Goal: Information Seeking & Learning: Learn about a topic

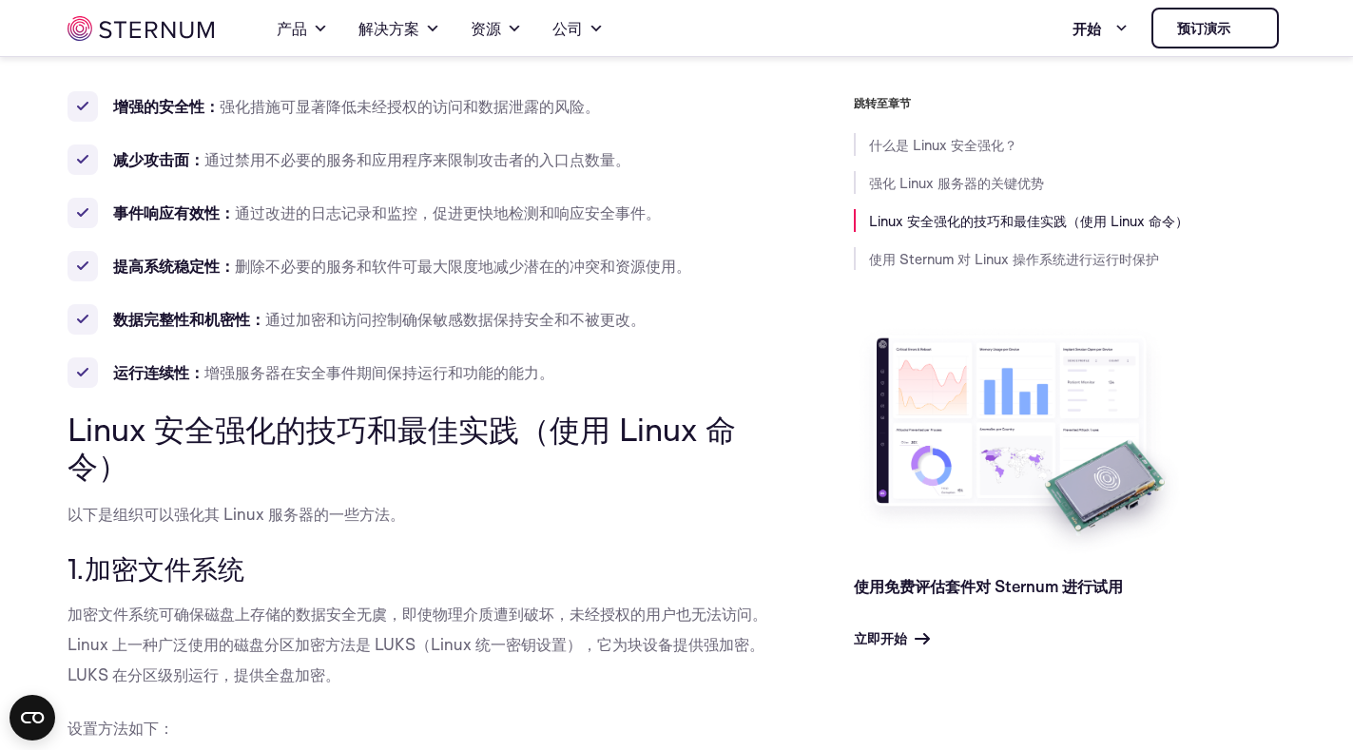
scroll to position [842, 0]
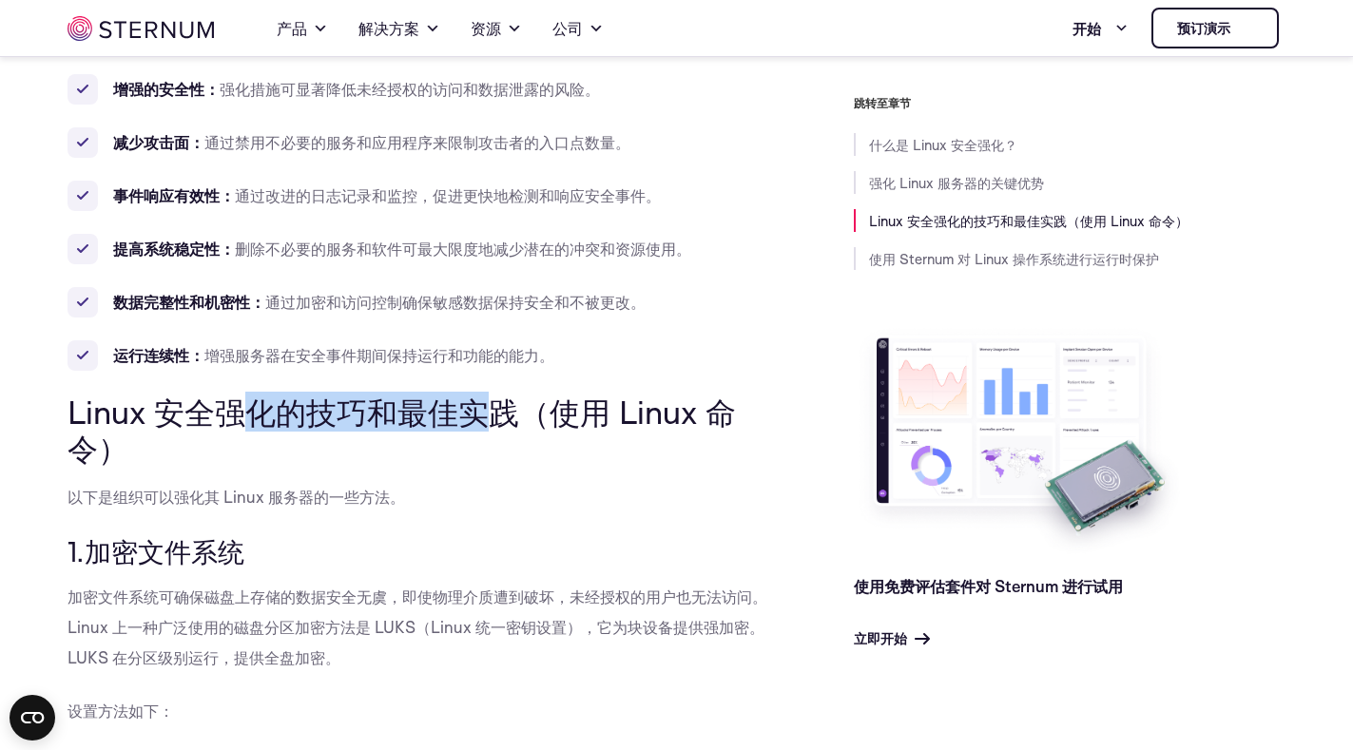
drag, startPoint x: 492, startPoint y: 407, endPoint x: 203, endPoint y: 409, distance: 289.0
click at [203, 409] on font "Linux 安全强化的技巧和最佳实践（使用 Linux 命令）" at bounding box center [401, 430] width 668 height 76
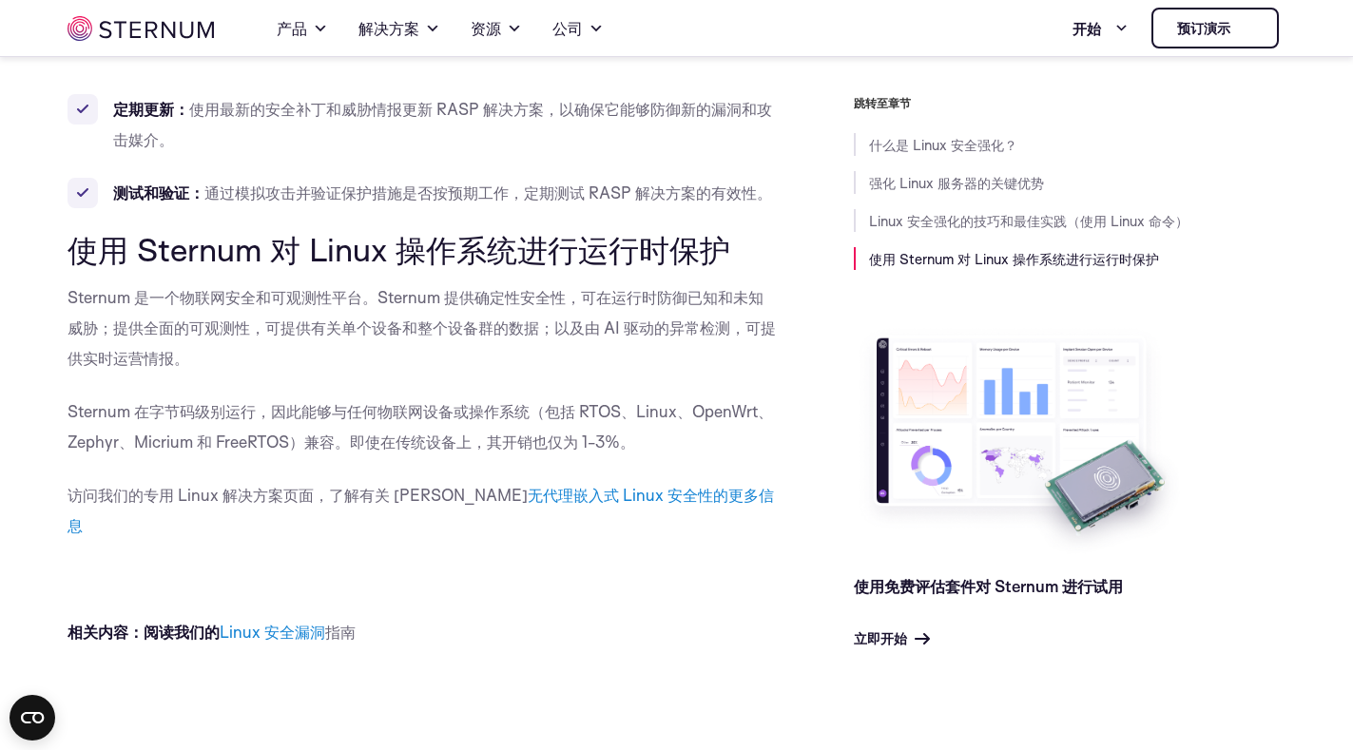
scroll to position [16495, 0]
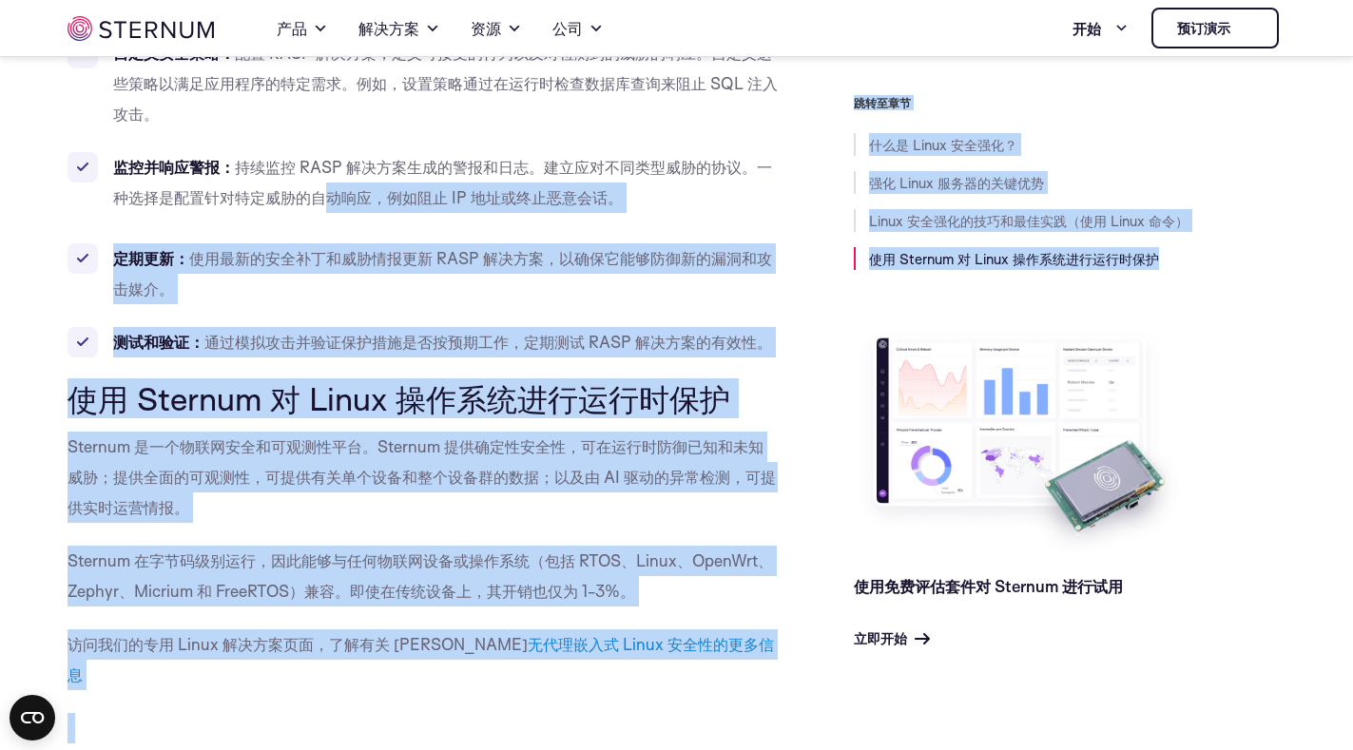
drag, startPoint x: 780, startPoint y: 332, endPoint x: 321, endPoint y: 193, distance: 478.8
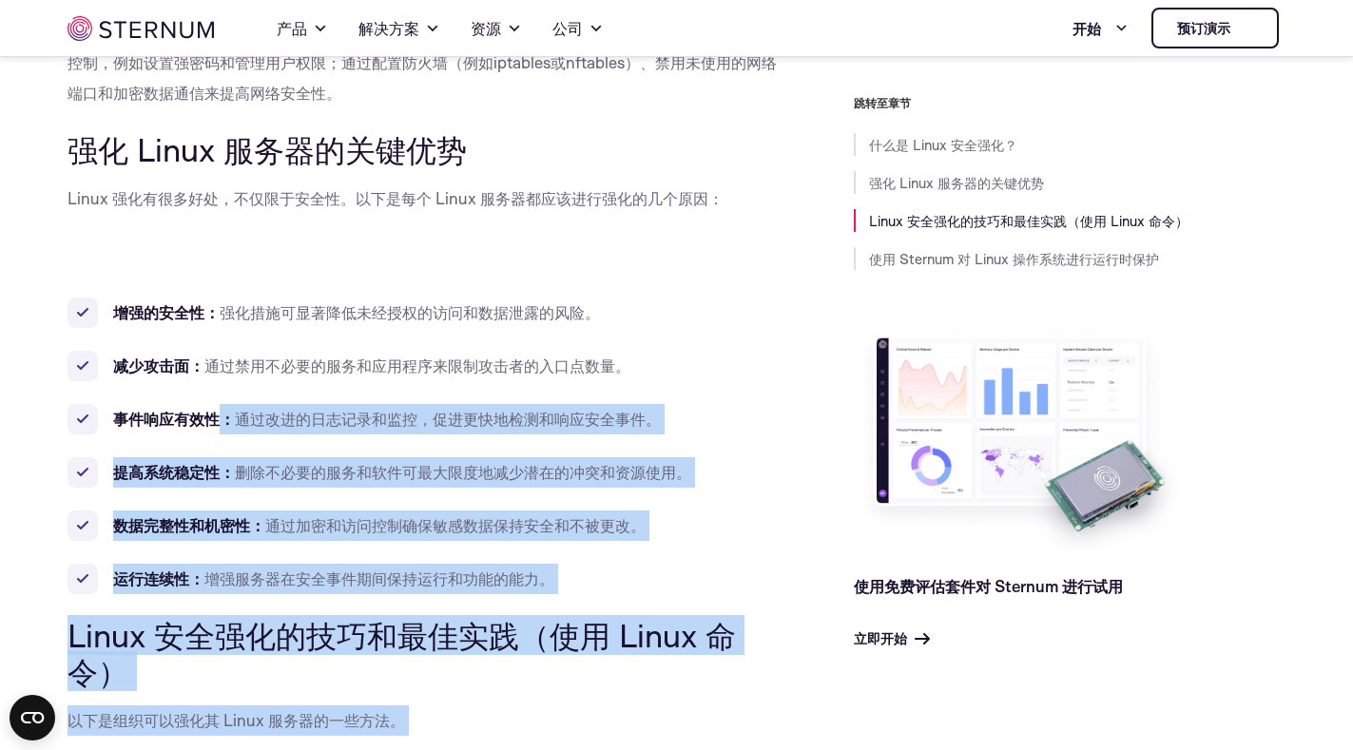
scroll to position [809, 0]
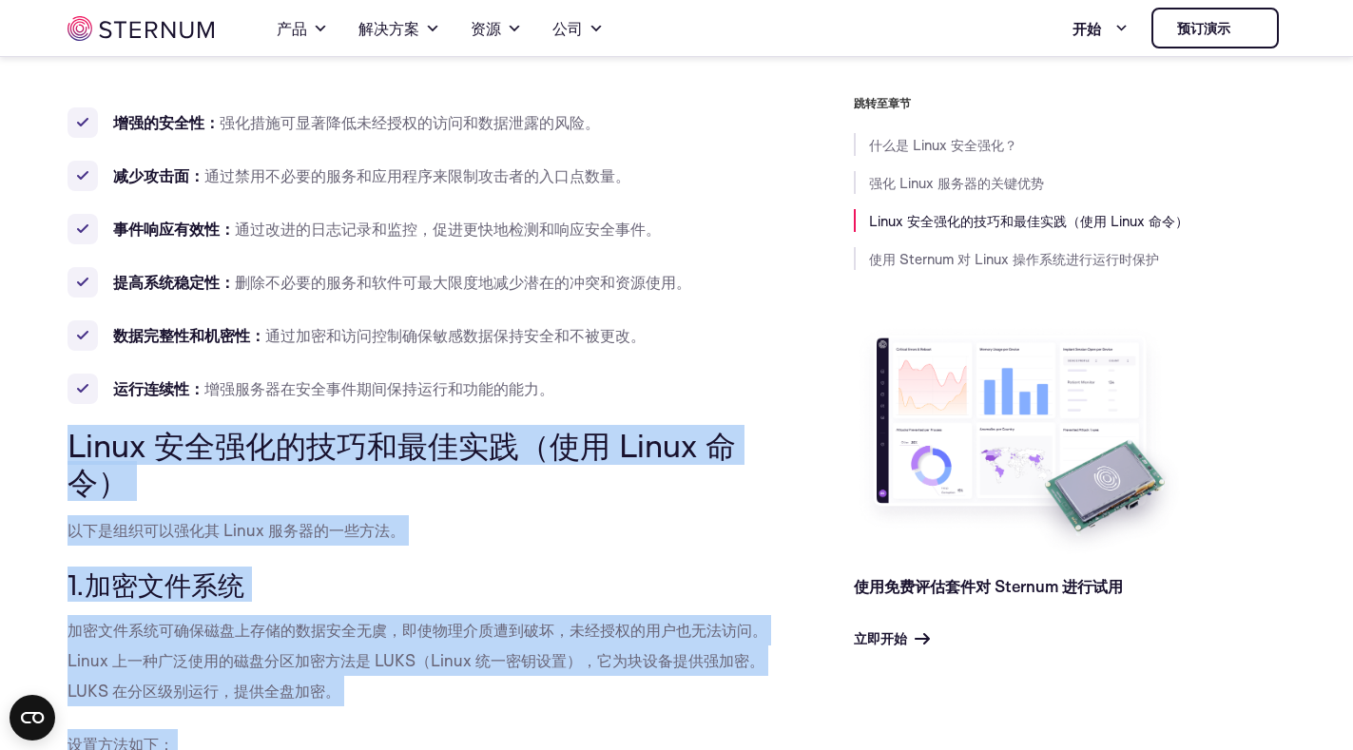
drag, startPoint x: 635, startPoint y: 595, endPoint x: 67, endPoint y: 427, distance: 592.9
copy div "Linux 安全强化的技巧和最佳实践（使用 Linux 命令） 以下是组织可以强化其 Linux 服务器的一些方法。 1.加密文件系统 加密文件系统可确保磁盘…"
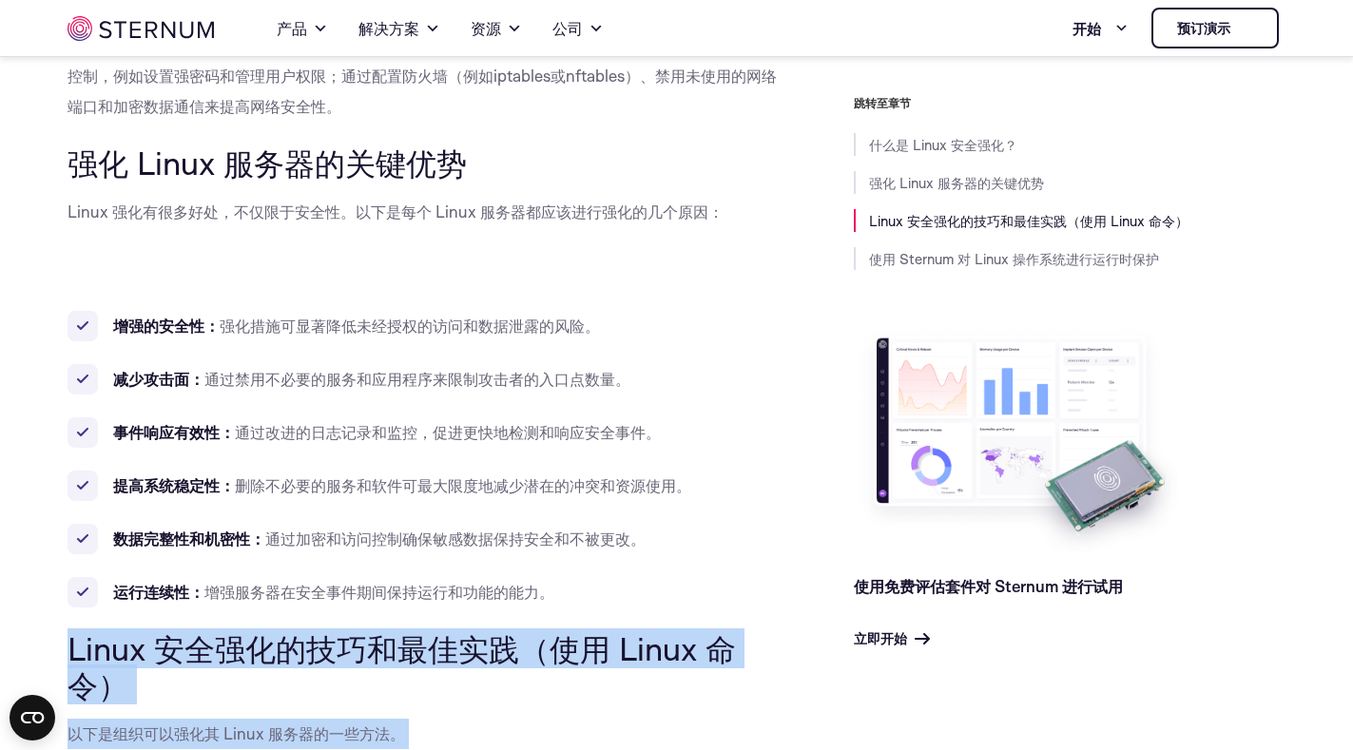
scroll to position [714, 0]
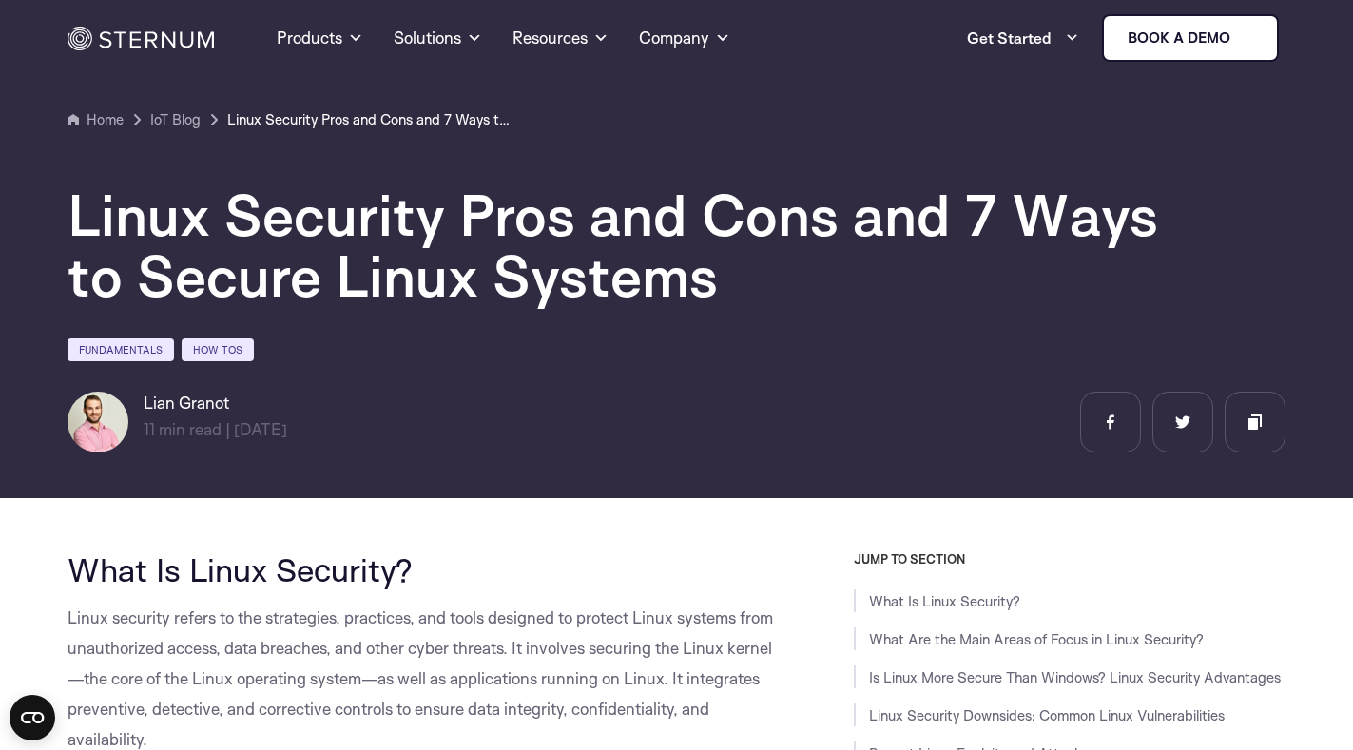
click at [576, 556] on h2 "What Is Linux Security?" at bounding box center [422, 569] width 710 height 36
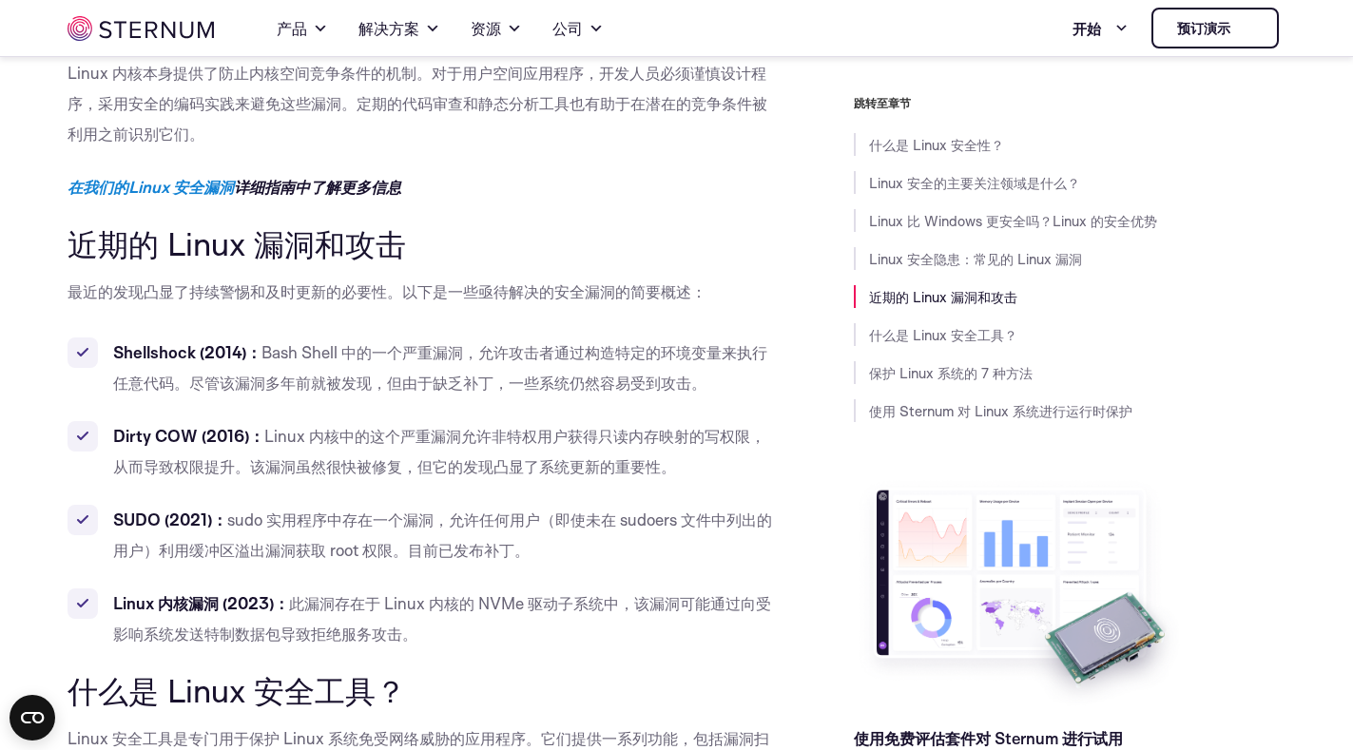
scroll to position [4631, 0]
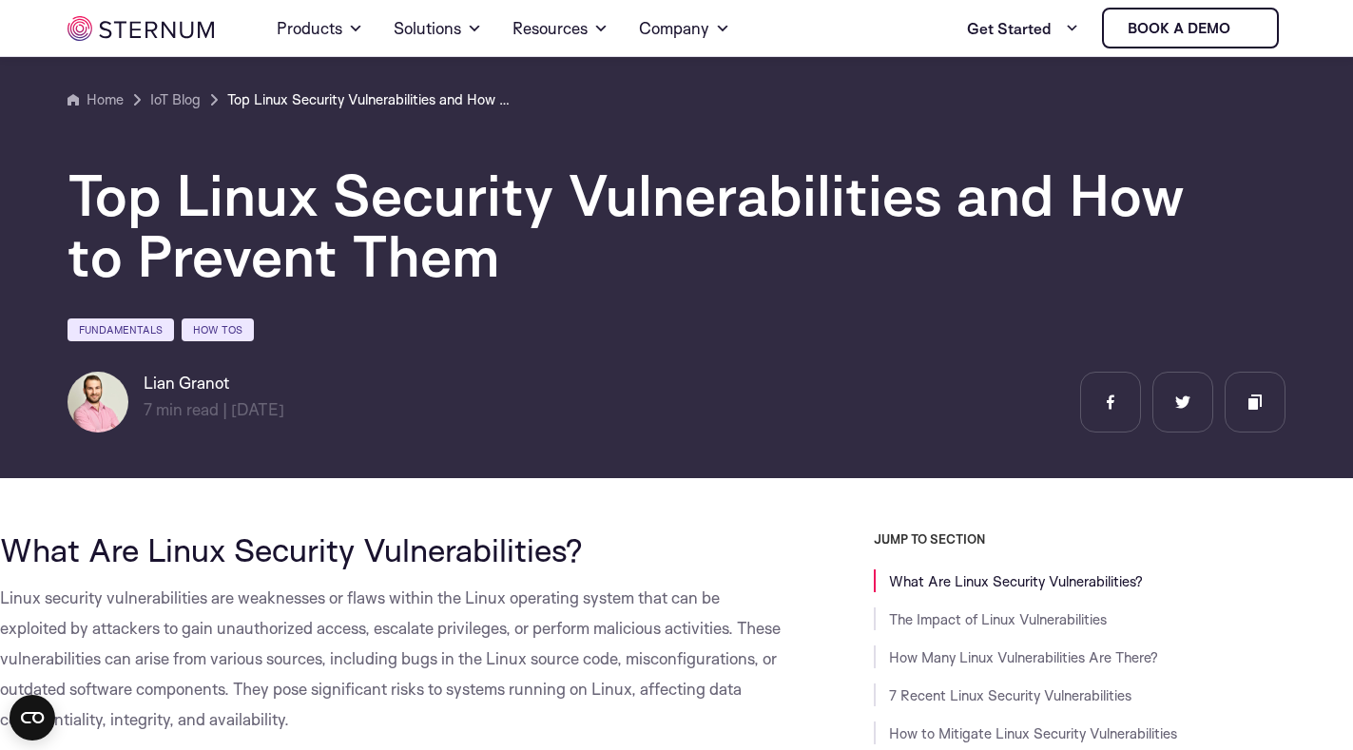
scroll to position [83, 0]
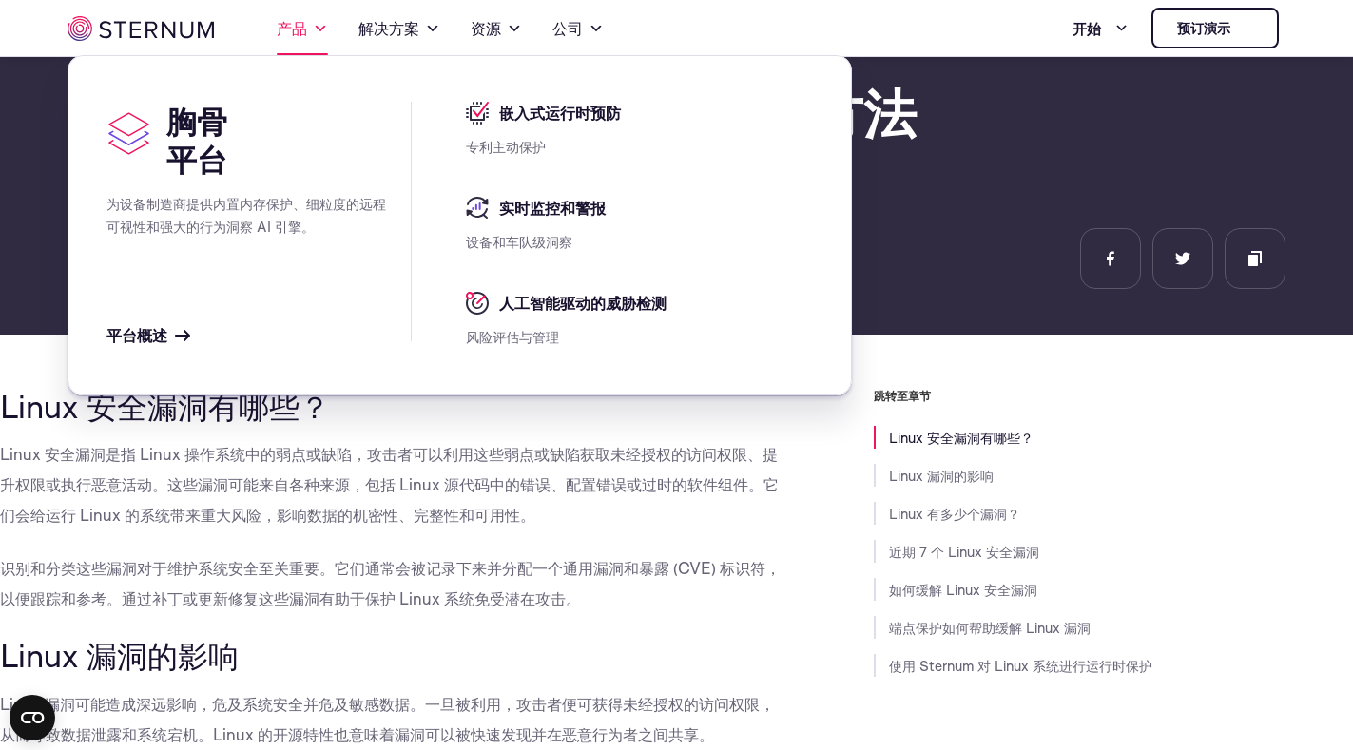
click at [313, 32] on span at bounding box center [320, 28] width 15 height 23
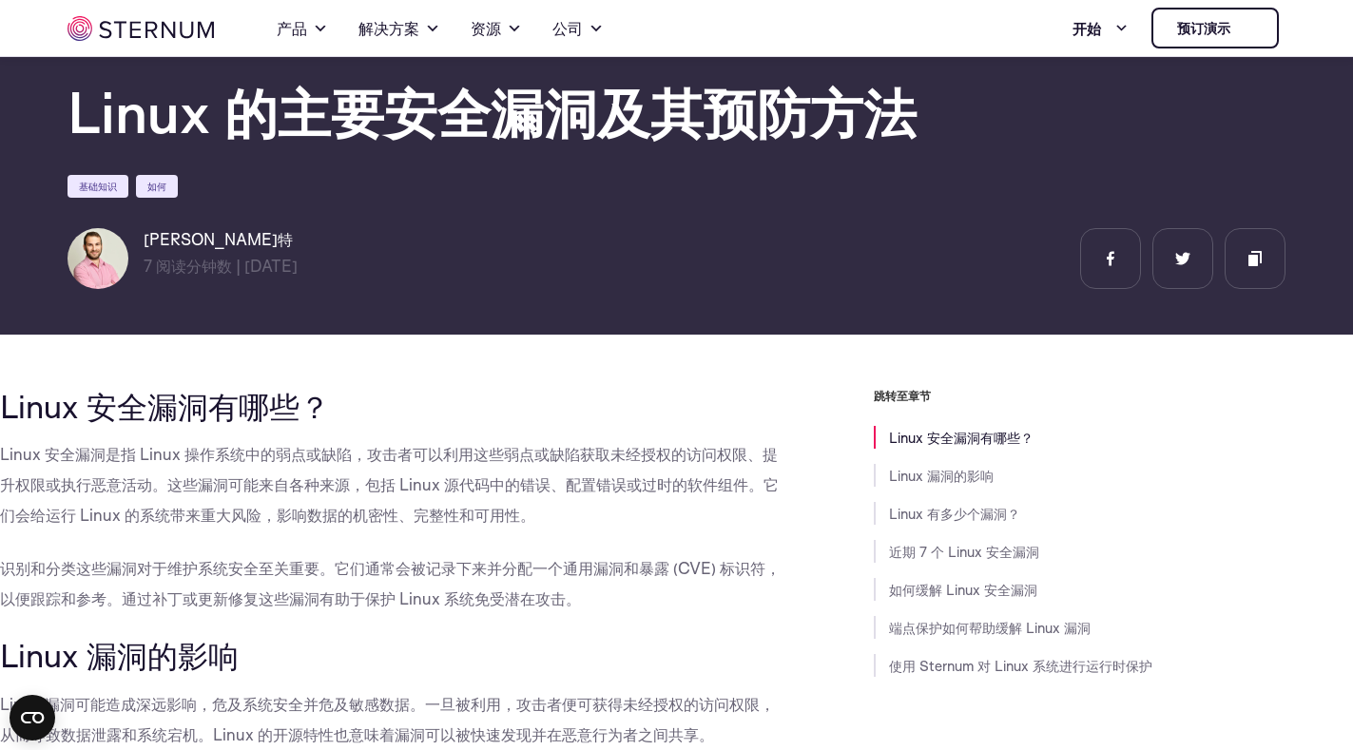
click at [483, 412] on h2 "Linux 安全漏洞有哪些？" at bounding box center [394, 406] width 789 height 36
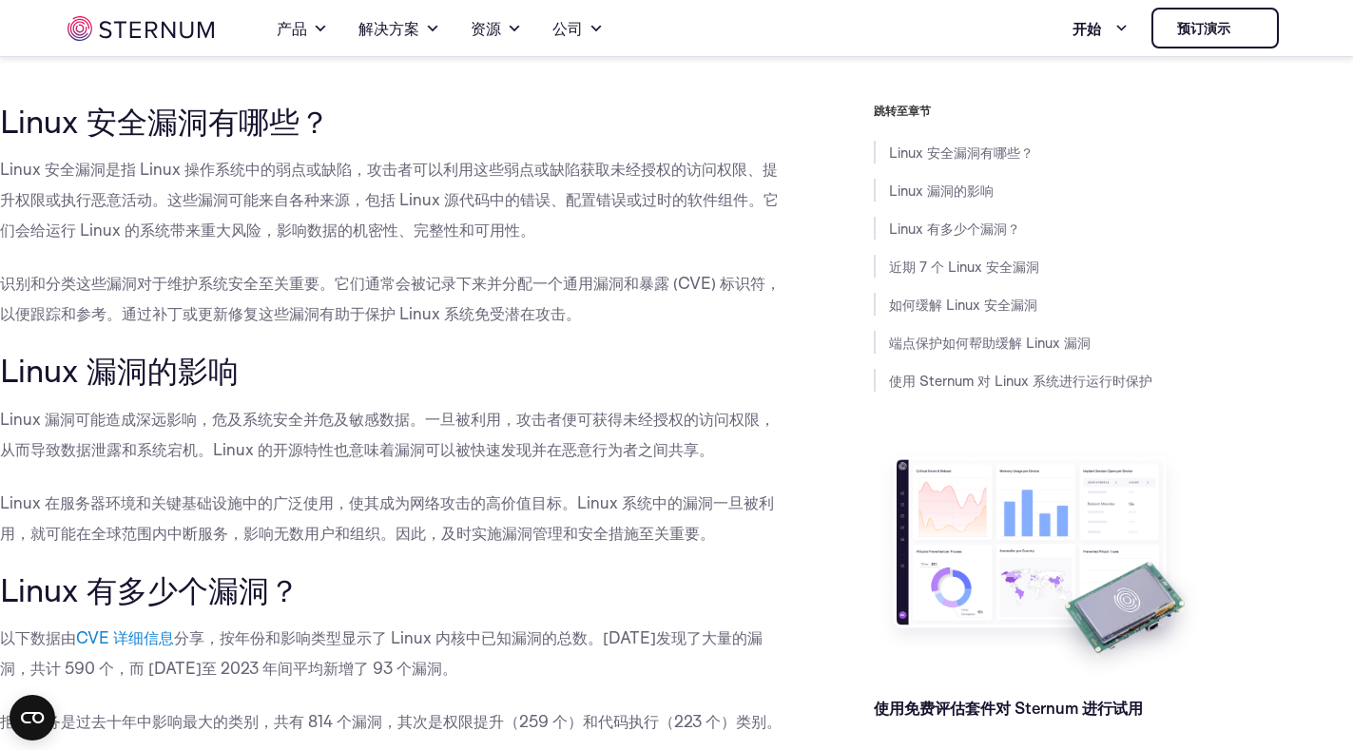
scroll to position [558, 0]
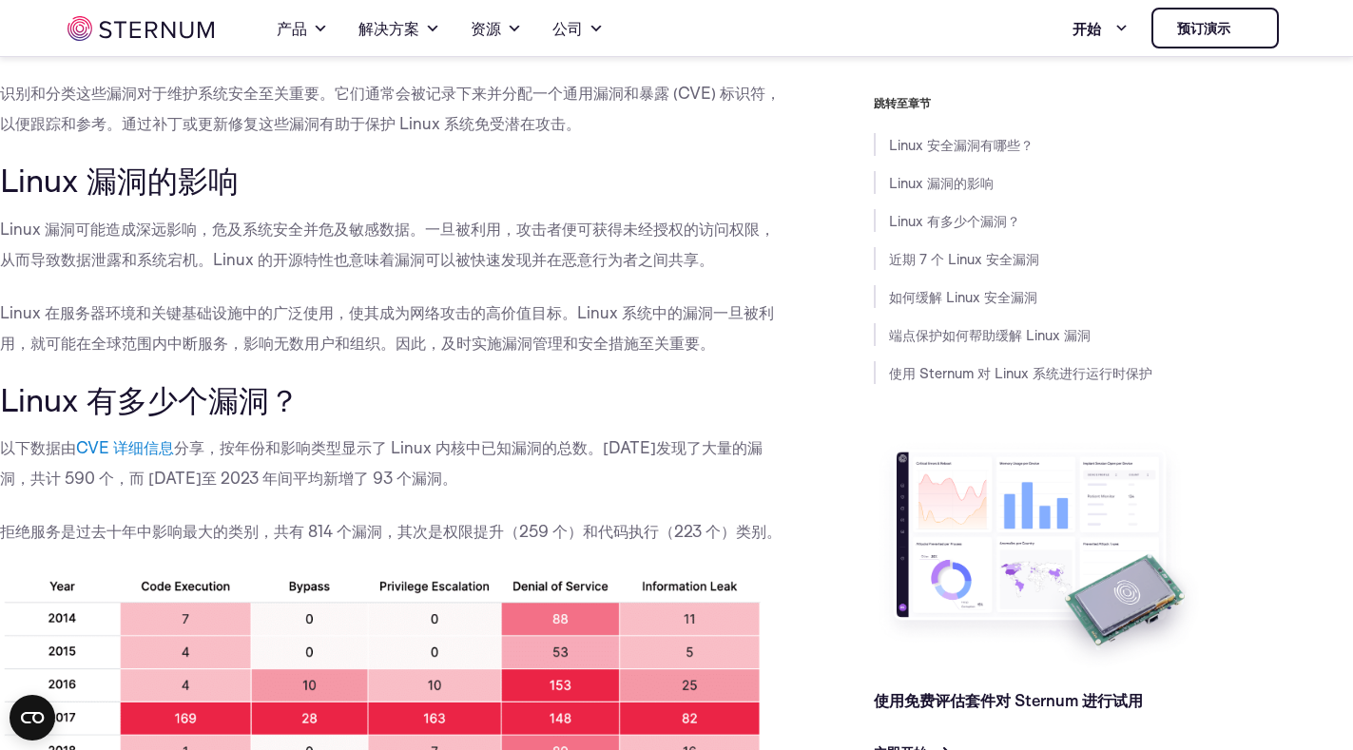
drag, startPoint x: 462, startPoint y: 475, endPoint x: 0, endPoint y: 442, distance: 463.2
click at [0, 442] on p "以下数据由 CVE 详细信息 分享，按年份和影响类型显示了 Linux 内核中已知漏洞的总数。2017 年发现了大量的漏洞，共计 590 个，而 2018 年…" at bounding box center [394, 463] width 789 height 61
click at [184, 474] on font "分享，按年份和影响类型显示了 Linux 内核中已知漏洞的总数。2017 年发现了大量的漏洞，共计 590 个，而 2018 年至 2023 年间平均新增了 …" at bounding box center [381, 462] width 762 height 50
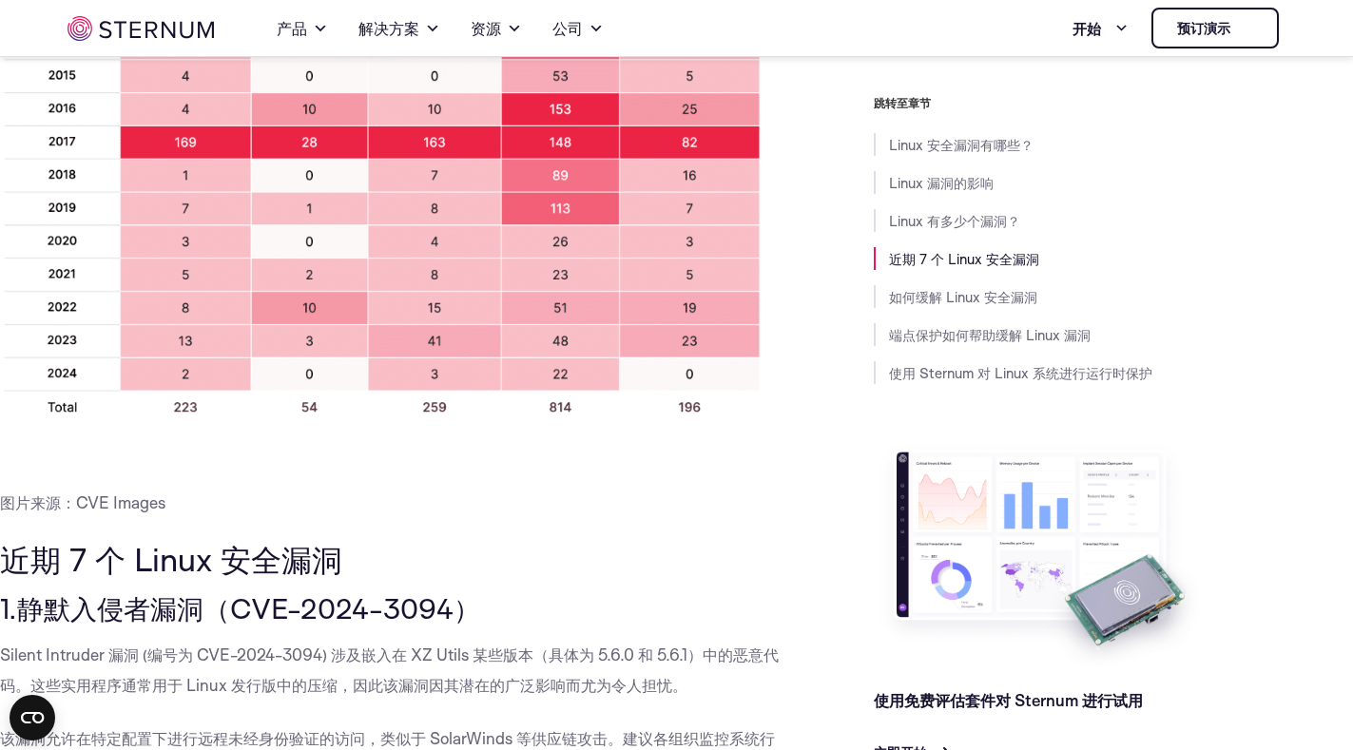
scroll to position [1319, 0]
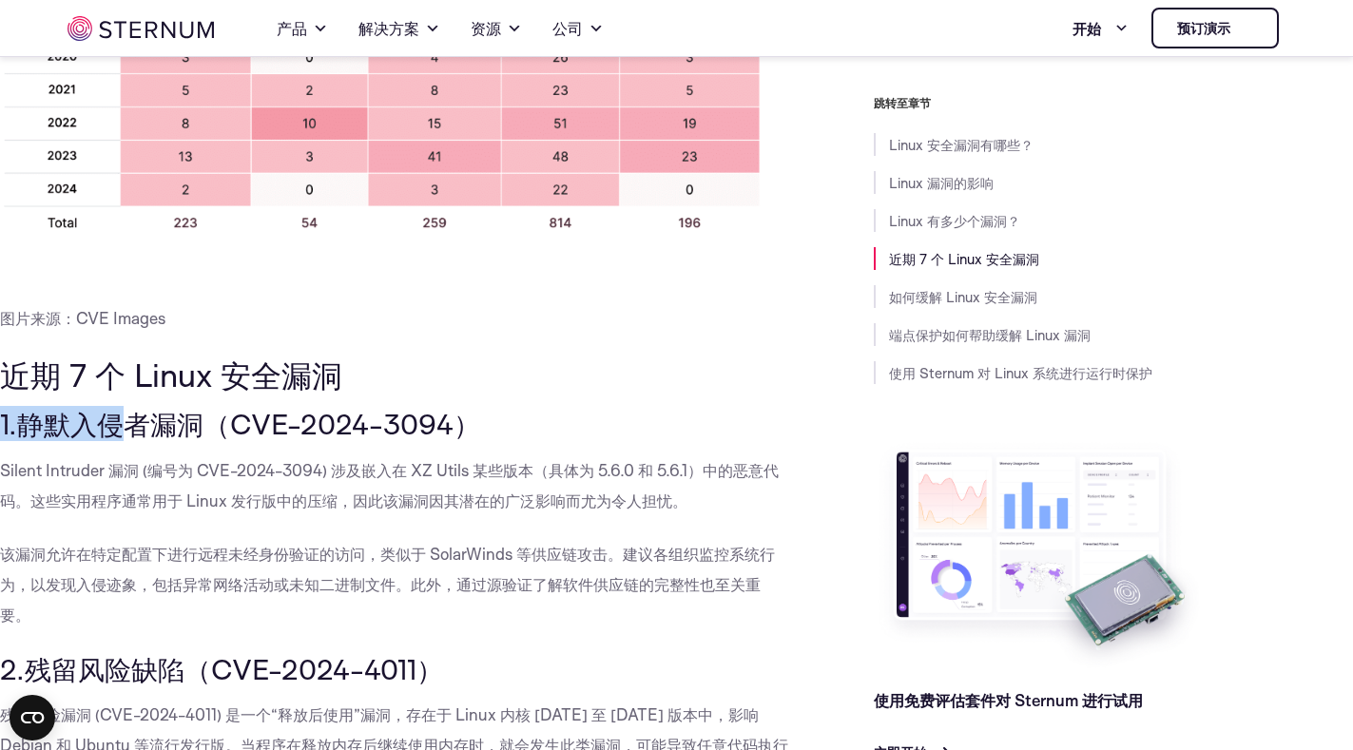
drag, startPoint x: 128, startPoint y: 423, endPoint x: 0, endPoint y: 412, distance: 128.8
click at [0, 412] on font "1.静默入侵者漏洞（CVE-2024-3094）" at bounding box center [240, 423] width 480 height 35
click at [146, 501] on font "Silent Intruder 漏洞 (编号为 CVE-2024-3094) 涉及嵌入在 XZ Utils 某些版本（具体为 5.6.0 和 5.6.1）中的…" at bounding box center [389, 485] width 779 height 50
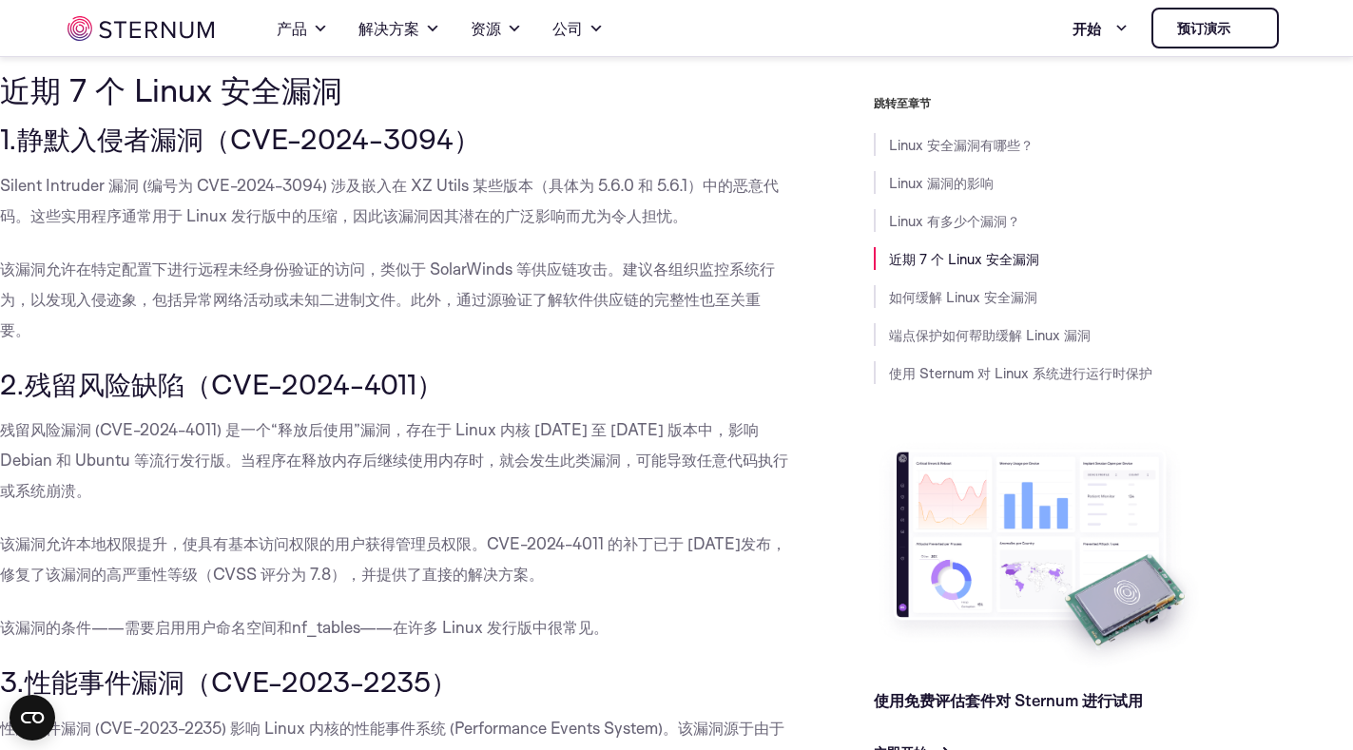
click at [258, 317] on p "该漏洞允许在特定配置下进行远程未经身份验证的访问，类似于 SolarWinds 等供应链攻击。建议各组织监控系统行为，以发现入侵迹象，包括异常网络活动或未知二…" at bounding box center [394, 299] width 789 height 91
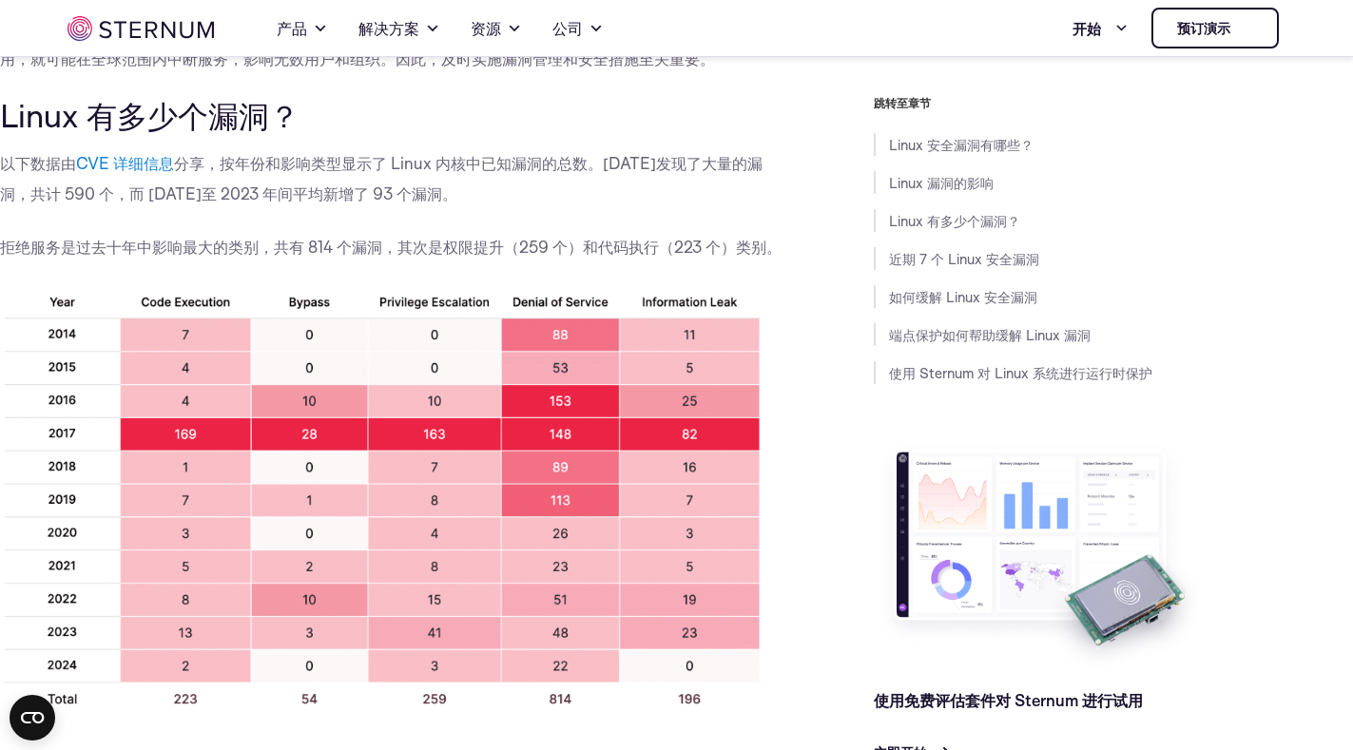
scroll to position [558, 0]
